Goal: Navigation & Orientation: Understand site structure

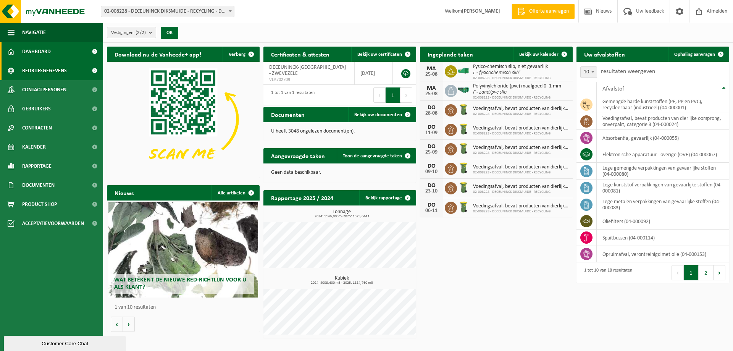
click at [59, 69] on span "Bedrijfsgegevens" at bounding box center [44, 70] width 45 height 19
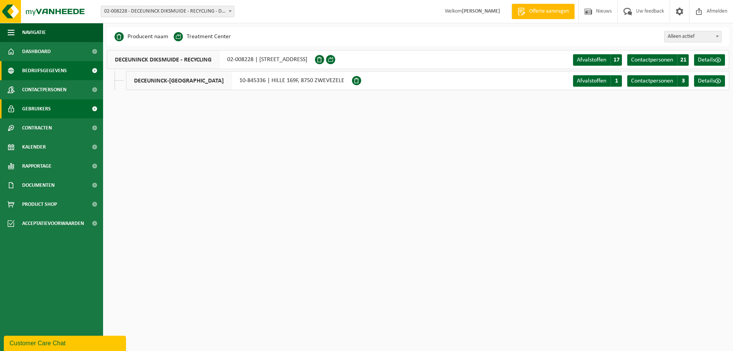
click at [52, 104] on link "Gebruikers" at bounding box center [51, 108] width 103 height 19
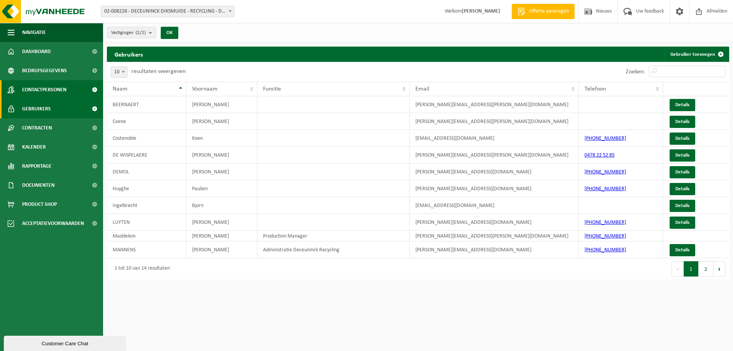
click at [64, 95] on span "Contactpersonen" at bounding box center [44, 89] width 44 height 19
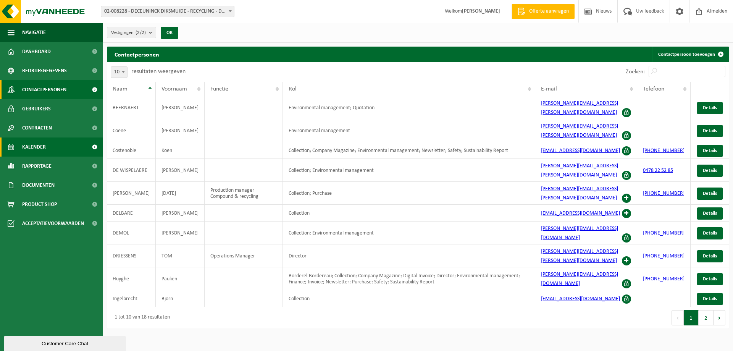
click at [49, 151] on link "Kalender" at bounding box center [51, 147] width 103 height 19
